Goal: Find specific page/section: Find specific page/section

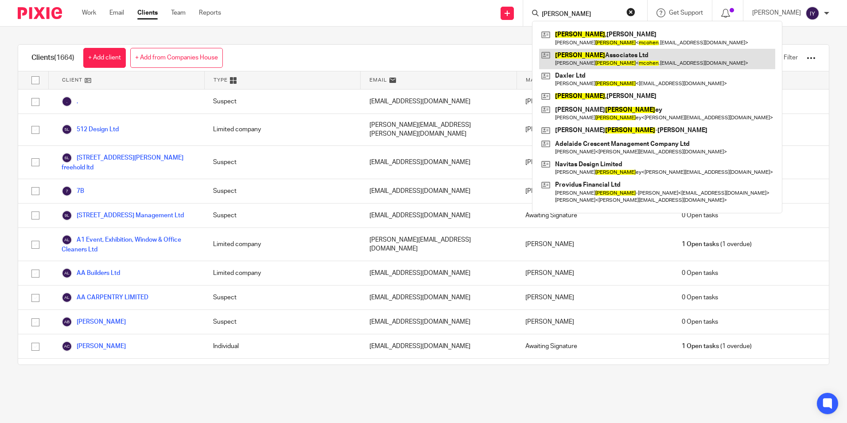
type input "m cohen"
click at [602, 58] on link at bounding box center [657, 59] width 236 height 20
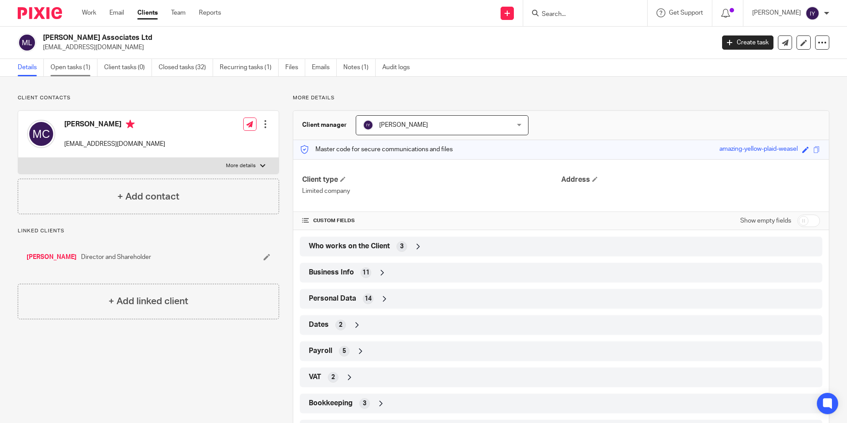
click at [77, 68] on link "Open tasks (1)" at bounding box center [74, 67] width 47 height 17
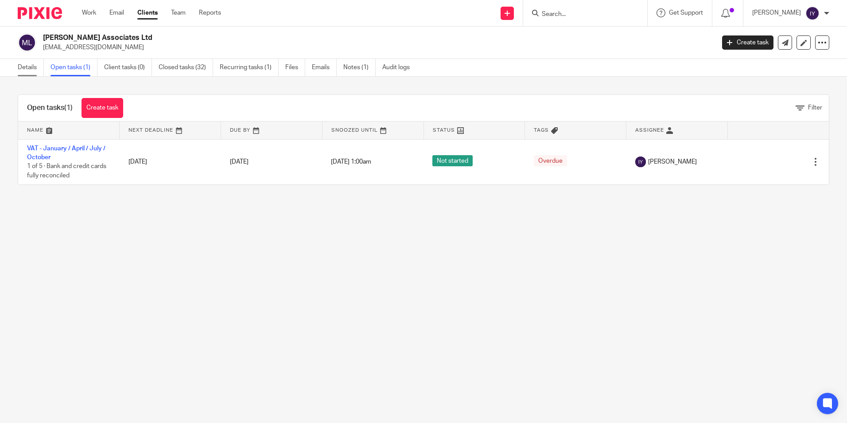
click at [39, 68] on link "Details" at bounding box center [31, 67] width 26 height 17
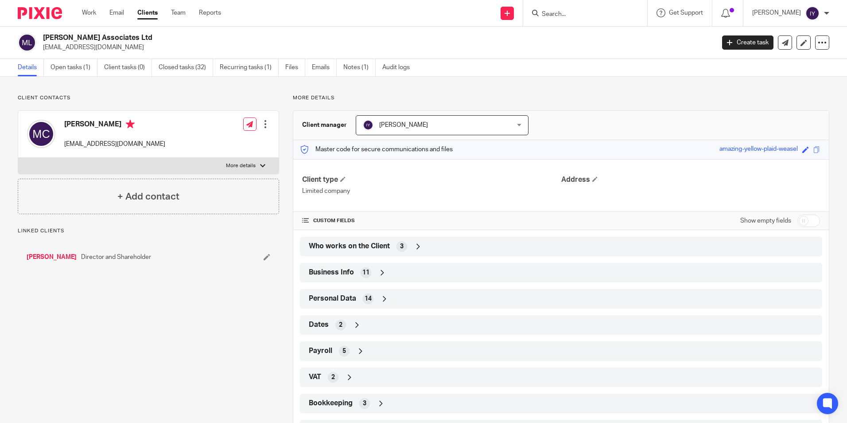
click at [362, 324] on div "Dates 2" at bounding box center [561, 324] width 509 height 15
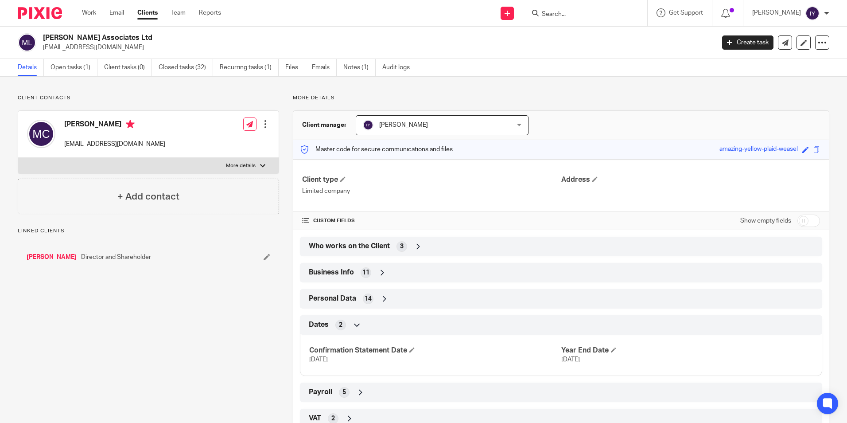
click at [362, 324] on div "Dates 2" at bounding box center [561, 324] width 509 height 15
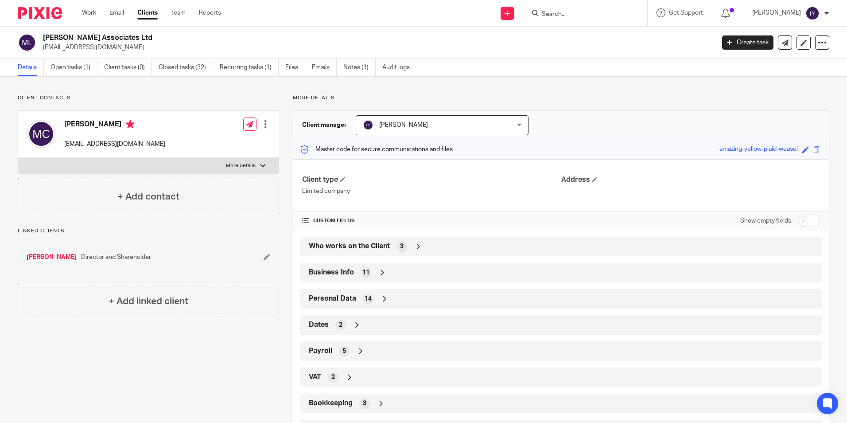
click at [612, 16] on input "Search" at bounding box center [581, 15] width 80 height 8
click at [580, 16] on input "Search" at bounding box center [581, 15] width 80 height 8
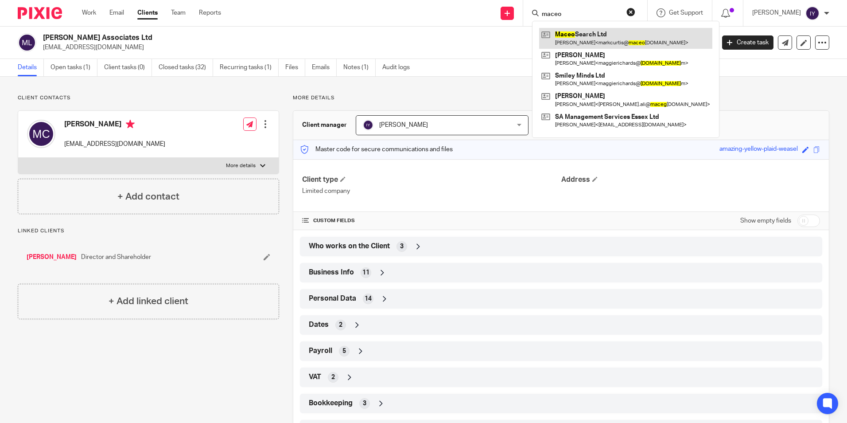
type input "maceo"
click at [642, 32] on link at bounding box center [625, 38] width 173 height 20
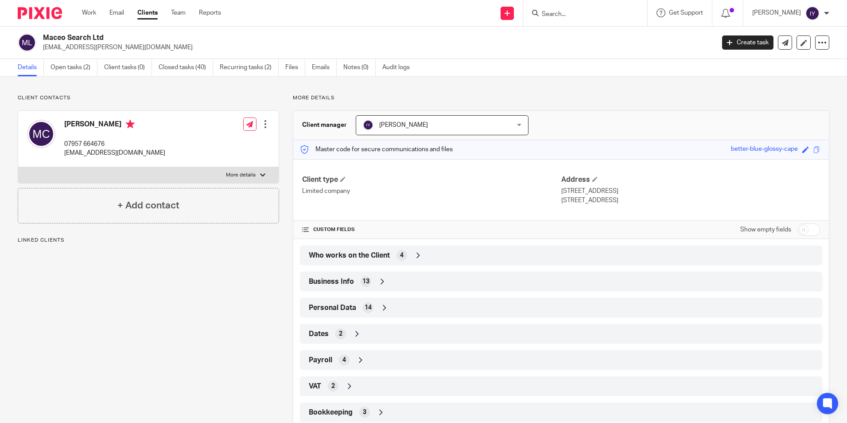
click at [336, 335] on div "2" at bounding box center [340, 333] width 11 height 11
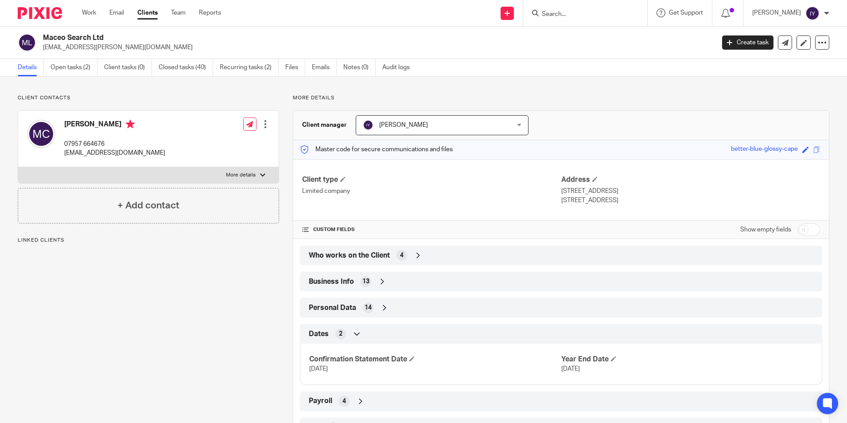
click at [336, 335] on div "2" at bounding box center [340, 333] width 11 height 11
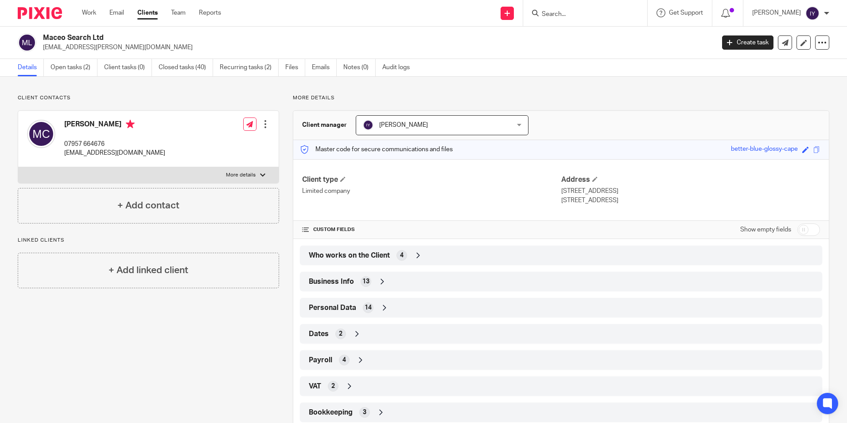
click at [582, 21] on div at bounding box center [585, 13] width 124 height 26
click at [584, 19] on form at bounding box center [588, 13] width 94 height 11
click at [587, 15] on input "Search" at bounding box center [581, 15] width 80 height 8
paste input "Check One Consultancy"
type input "Check One Consultancy"
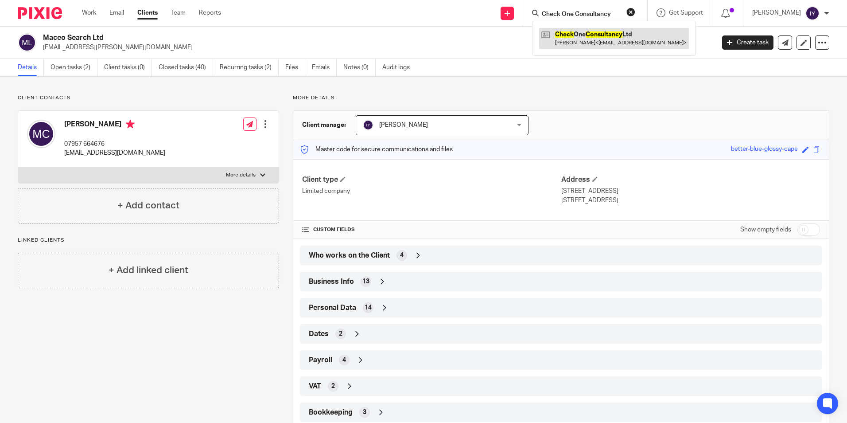
click at [607, 38] on link at bounding box center [614, 38] width 150 height 20
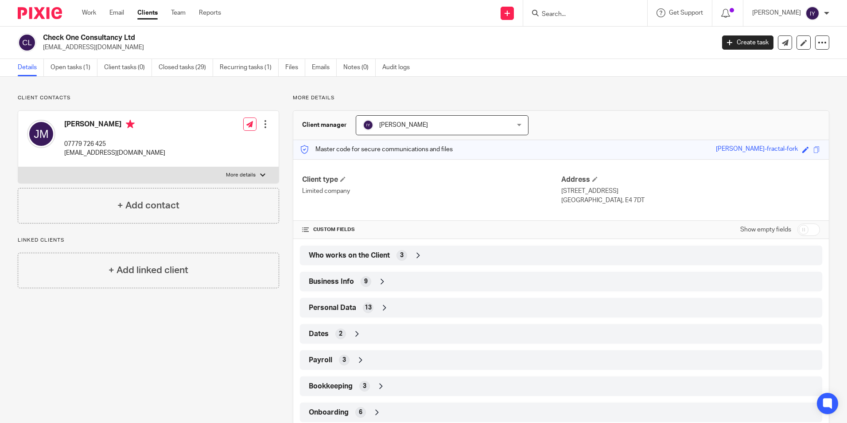
click at [353, 331] on icon at bounding box center [357, 333] width 9 height 9
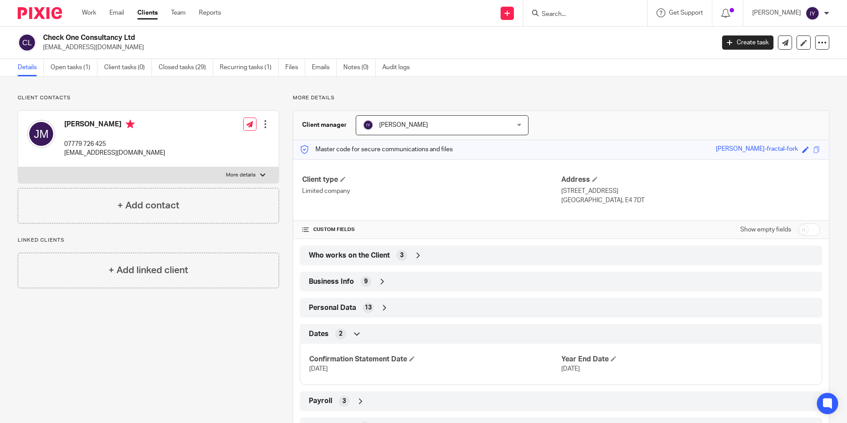
click at [617, 14] on input "Search" at bounding box center [581, 15] width 80 height 8
type input "i"
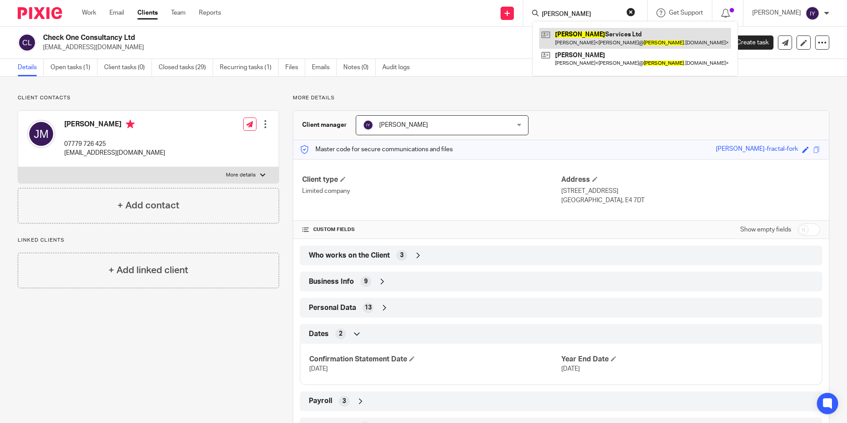
type input "[PERSON_NAME]"
click at [592, 32] on link at bounding box center [635, 38] width 192 height 20
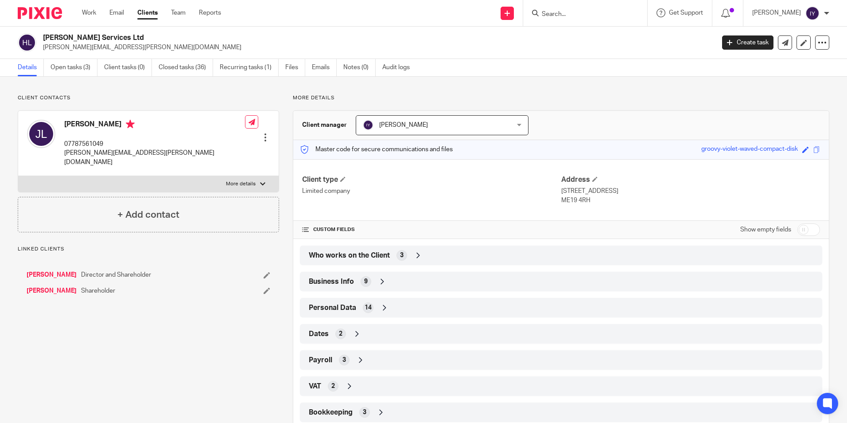
click at [349, 331] on div "Dates 2" at bounding box center [561, 333] width 509 height 15
